Goal: Task Accomplishment & Management: Manage account settings

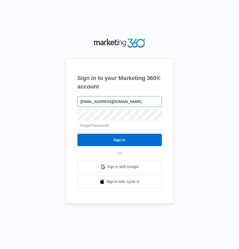
type input "[EMAIL_ADDRESS][DOMAIN_NAME]"
click at [93, 125] on link "Forgot Password?" at bounding box center [94, 125] width 29 height 4
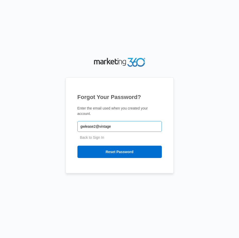
type input "gwlease2@vintage-"
